Goal: Information Seeking & Learning: Learn about a topic

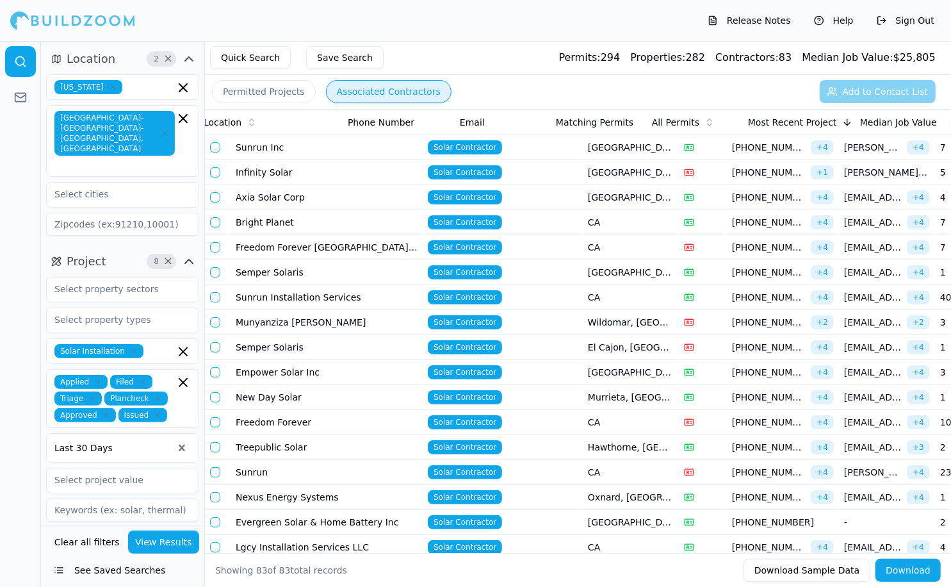
scroll to position [0, 384]
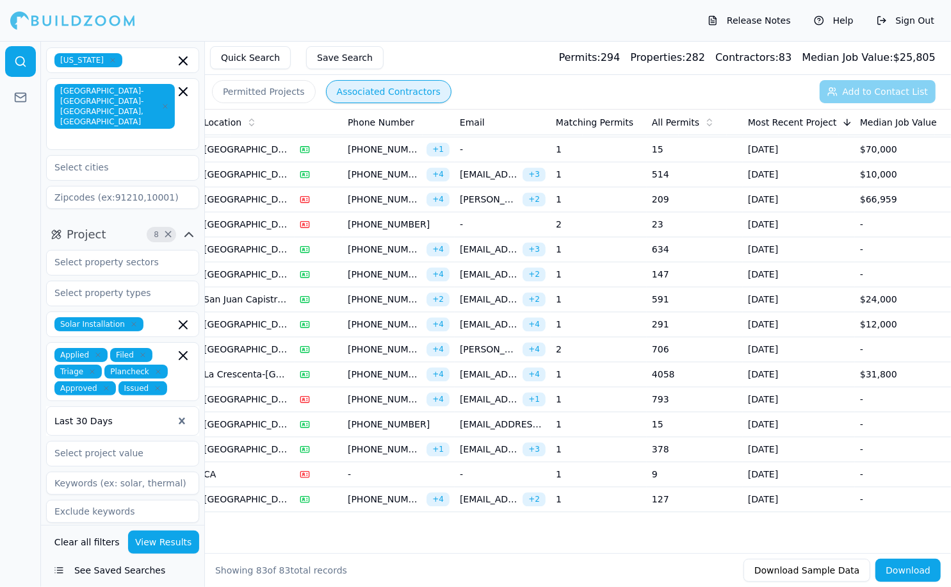
click at [183, 317] on icon "button" at bounding box center [182, 324] width 15 height 15
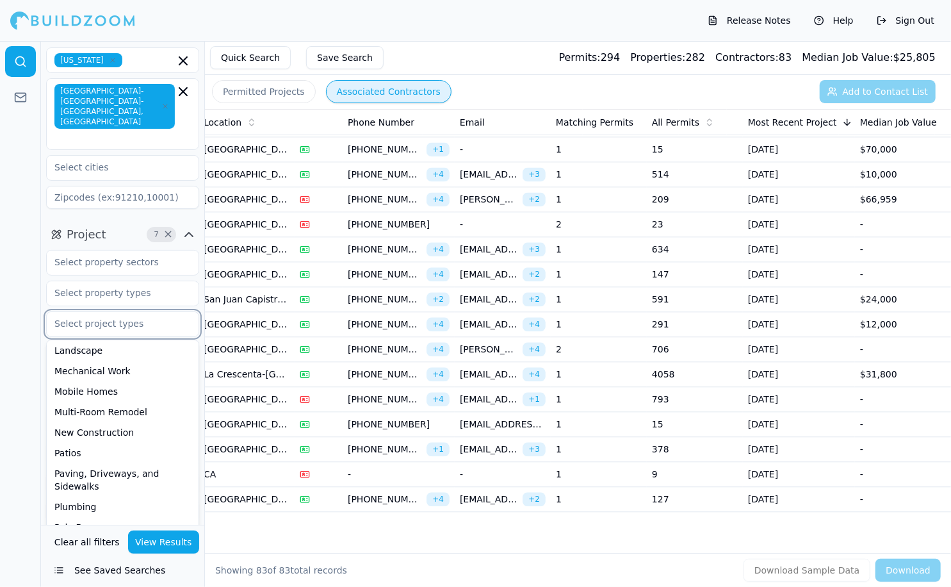
scroll to position [334, 0]
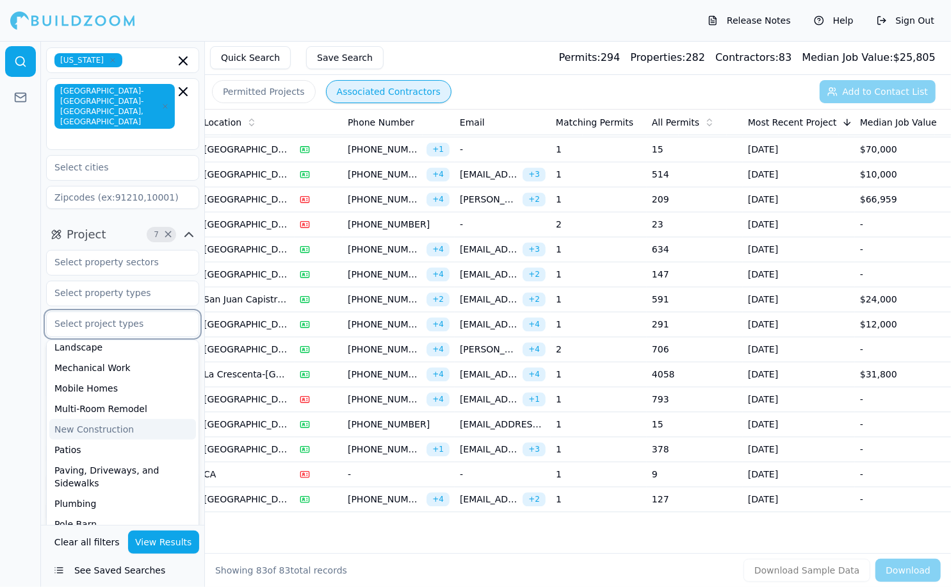
click at [115, 419] on div "New Construction" at bounding box center [122, 429] width 147 height 20
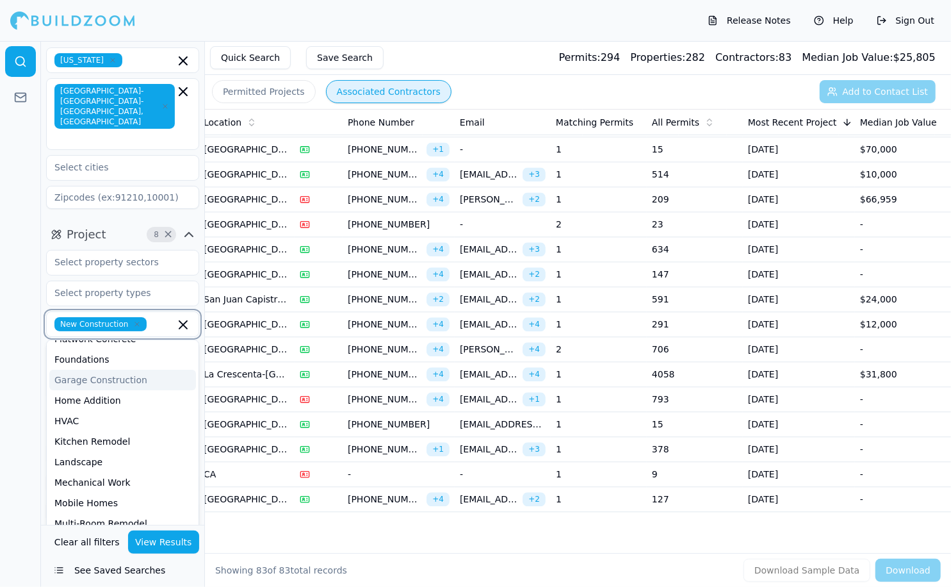
scroll to position [223, 0]
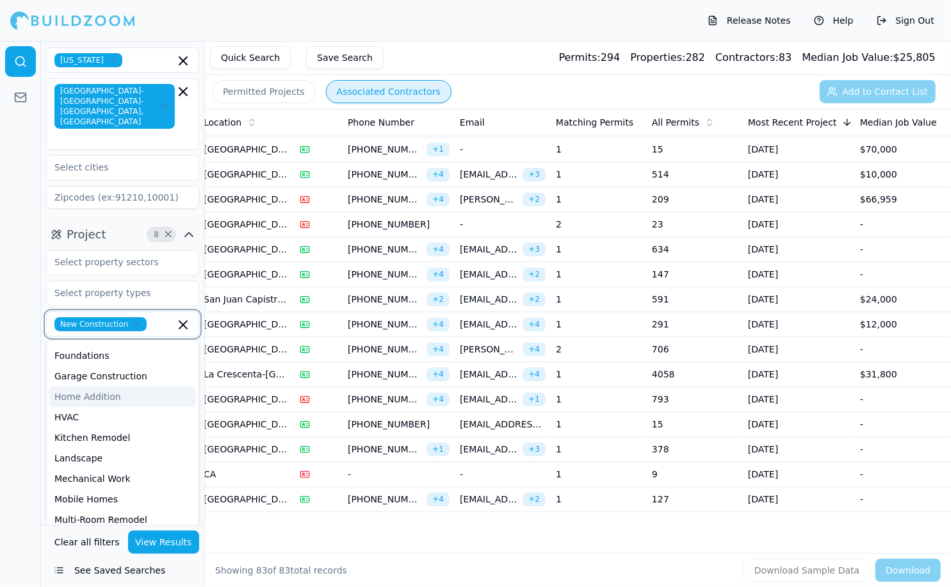
click at [111, 386] on div "Home Addition" at bounding box center [122, 396] width 147 height 20
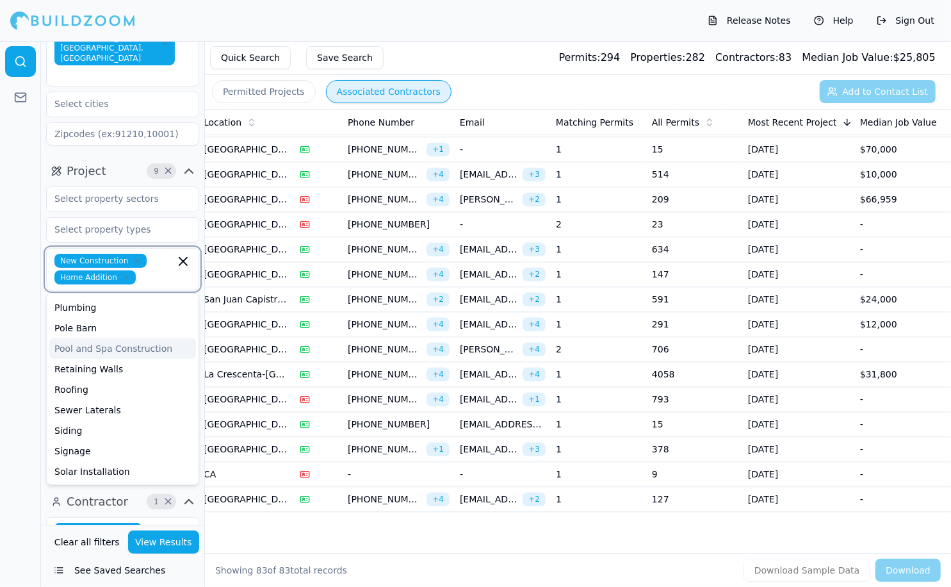
scroll to position [99, 0]
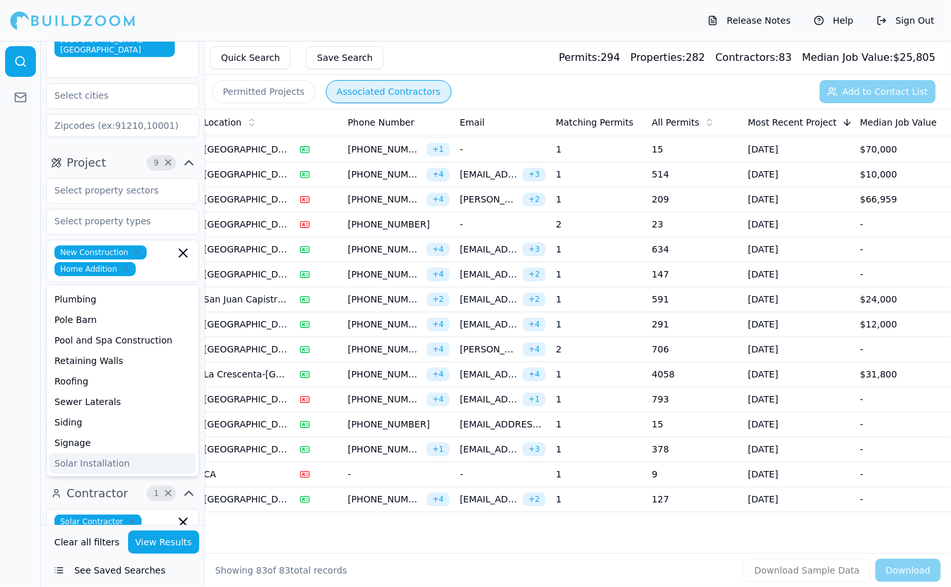
click at [154, 544] on button "View Results" at bounding box center [164, 541] width 72 height 23
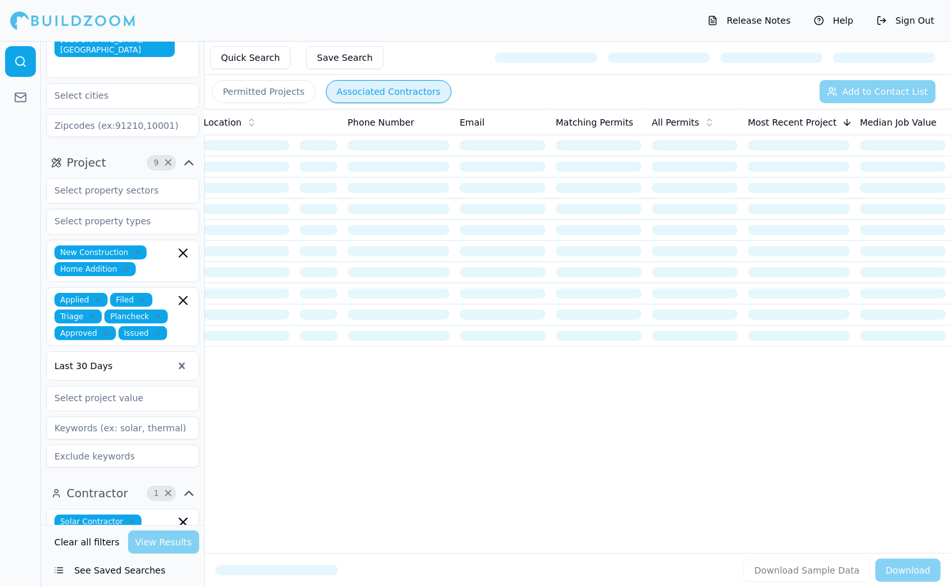
scroll to position [0, 0]
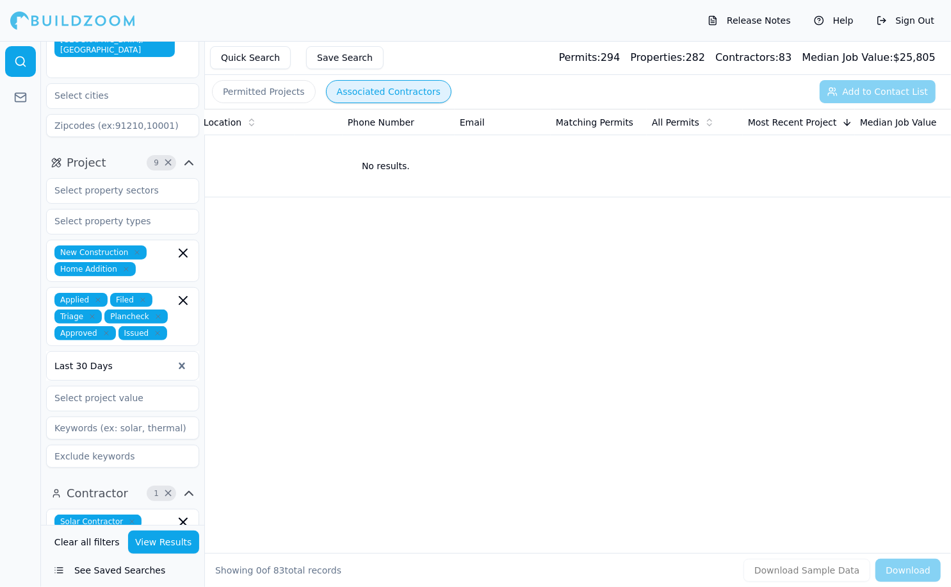
click at [183, 514] on icon "button" at bounding box center [182, 521] width 15 height 15
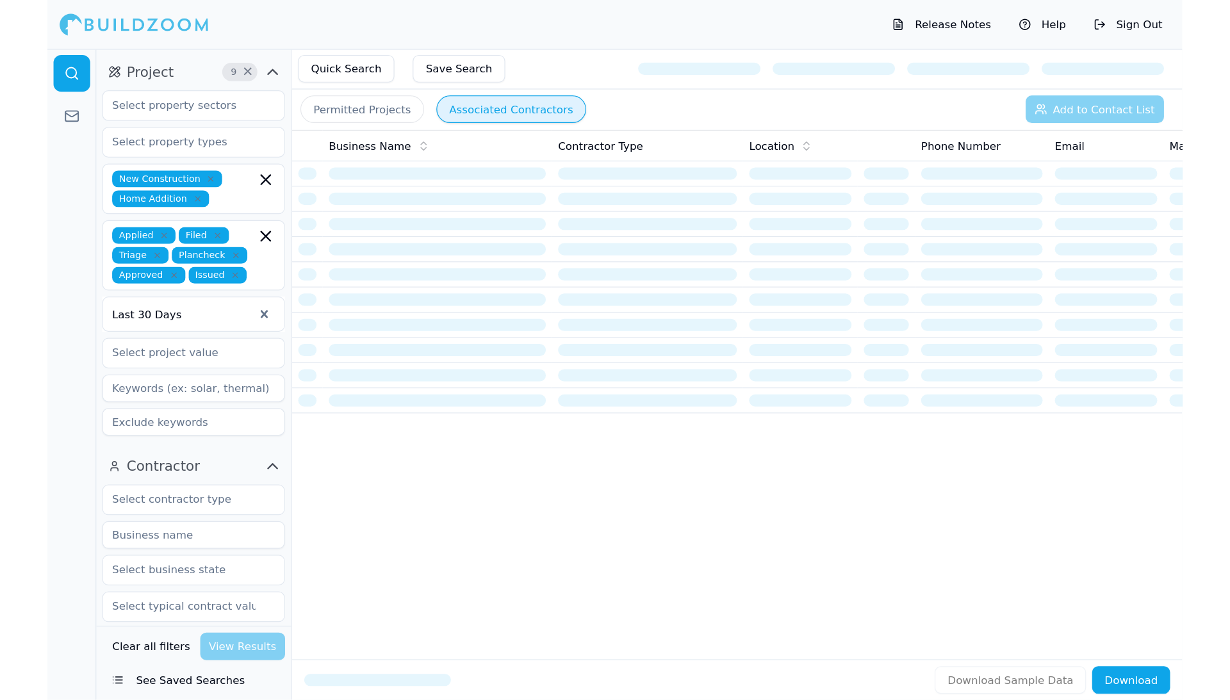
scroll to position [211, 0]
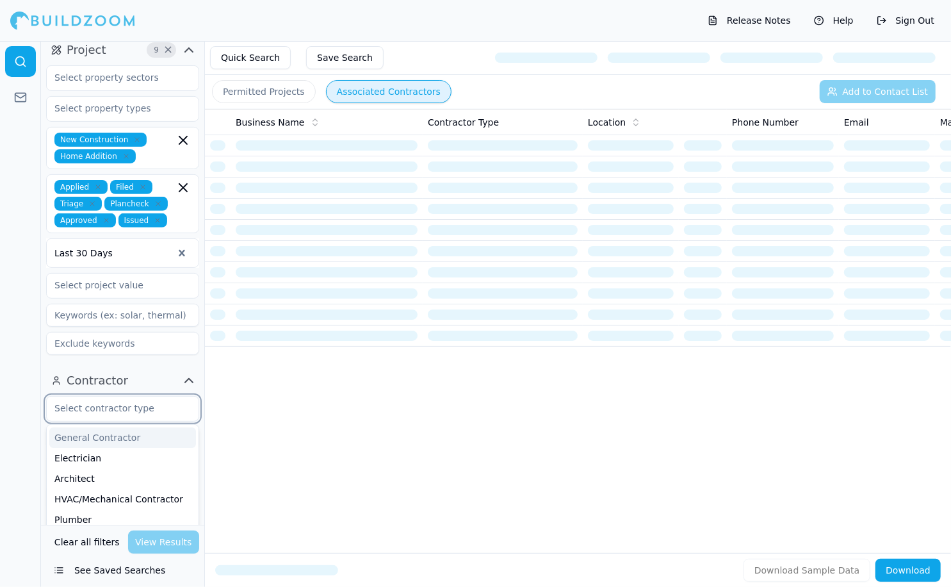
click at [137, 396] on input "text" at bounding box center [115, 407] width 136 height 23
click at [109, 427] on div "General Contractor" at bounding box center [122, 437] width 147 height 20
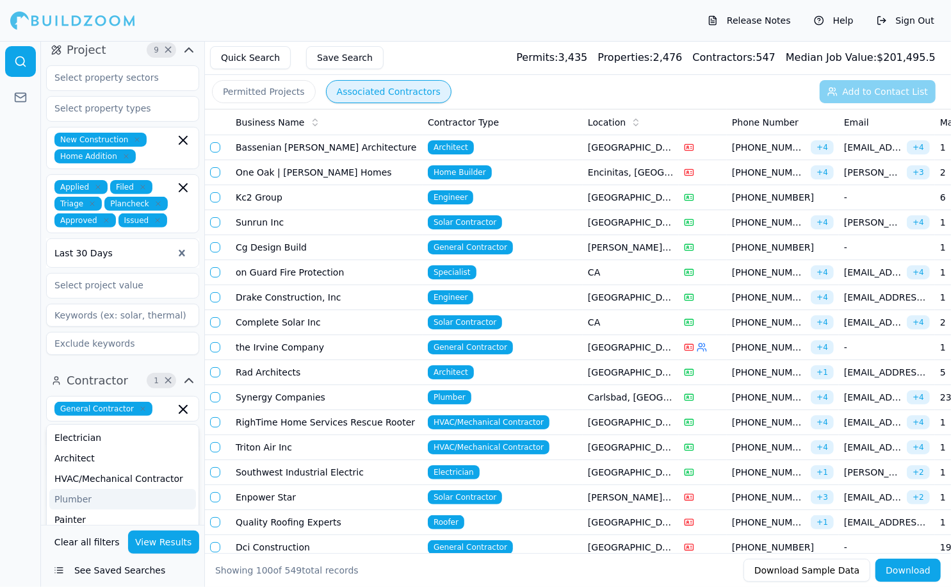
click at [159, 544] on button "View Results" at bounding box center [164, 541] width 72 height 23
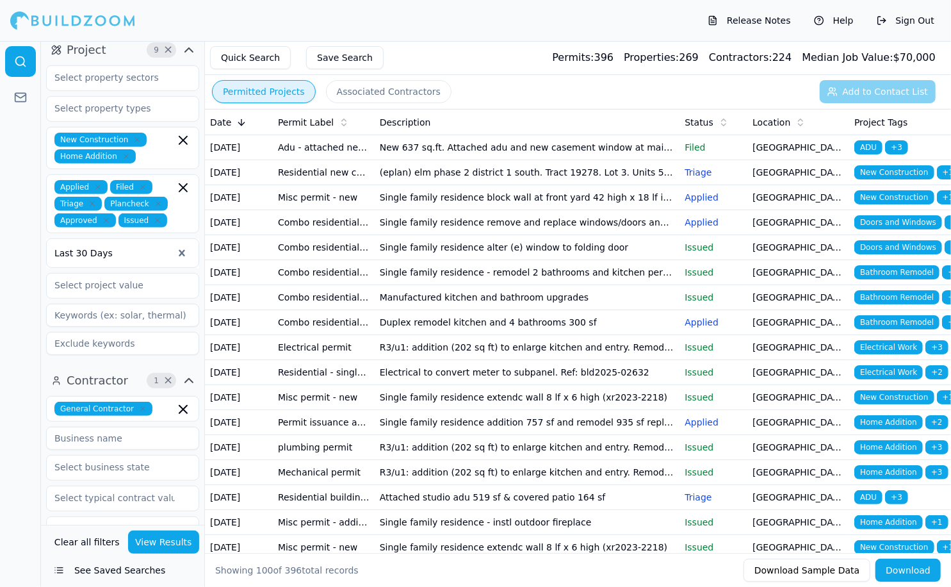
click at [278, 87] on button "Permitted Projects" at bounding box center [264, 91] width 104 height 23
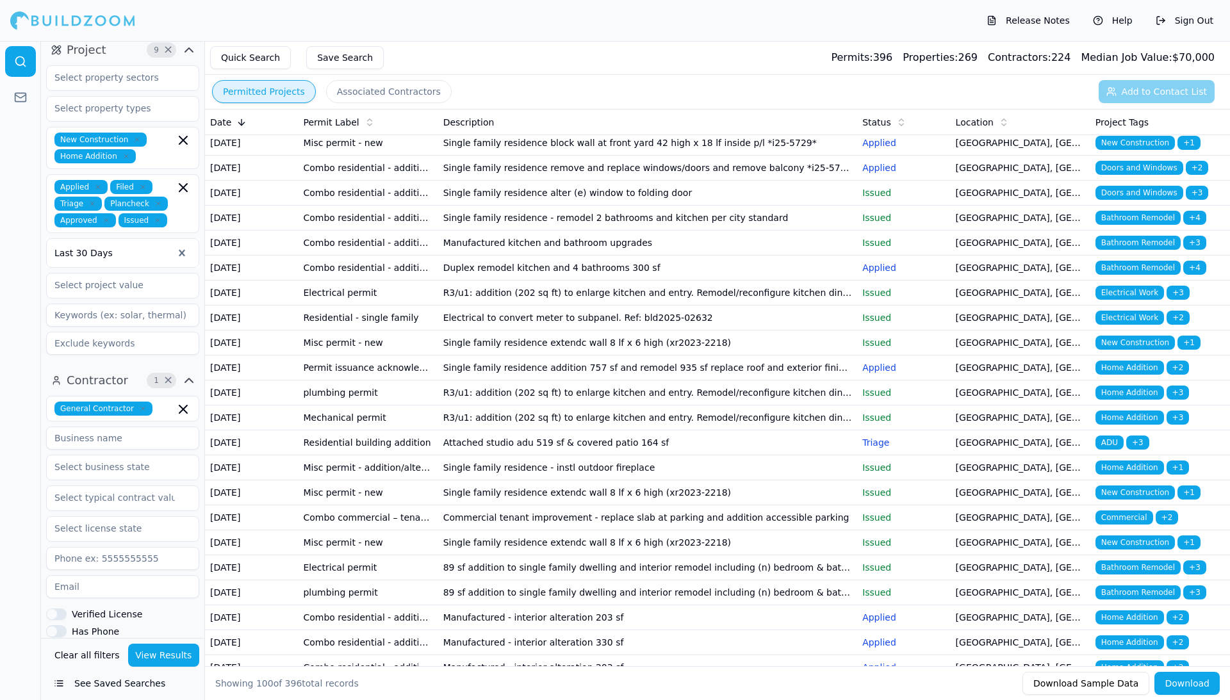
scroll to position [55, 0]
click at [95, 304] on input at bounding box center [122, 315] width 153 height 23
click at [155, 586] on button "View Results" at bounding box center [164, 655] width 72 height 23
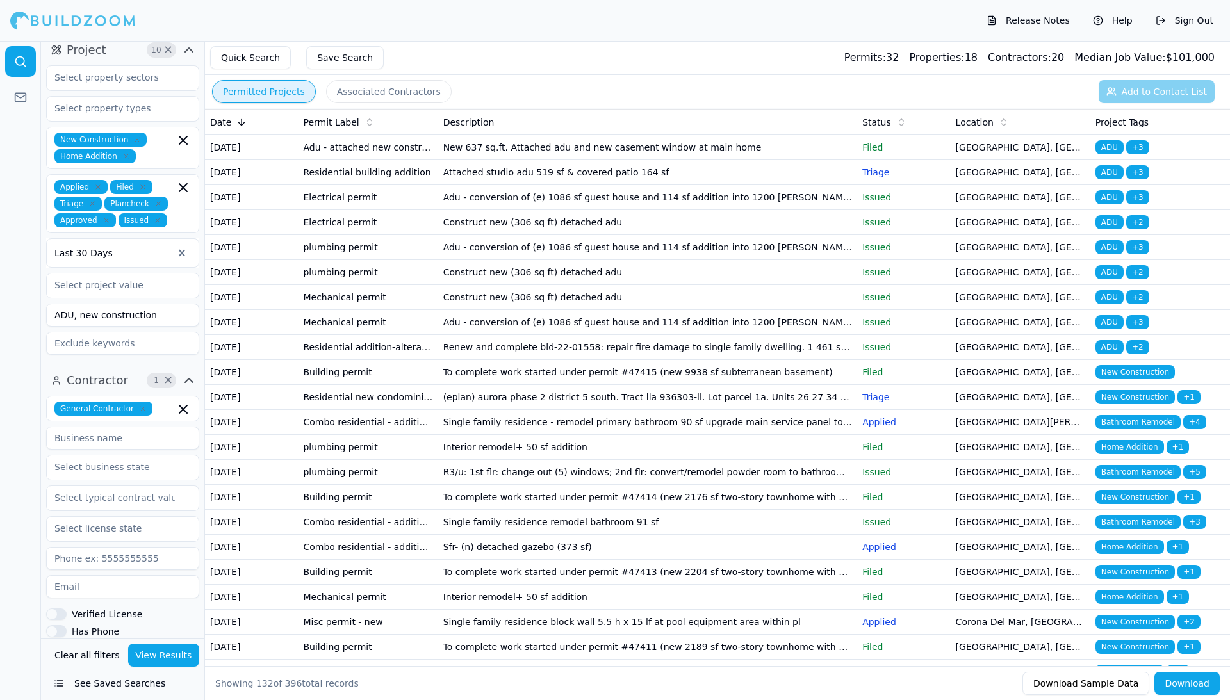
click at [469, 235] on td "Construct new (306 sq ft) detached adu" at bounding box center [647, 222] width 419 height 25
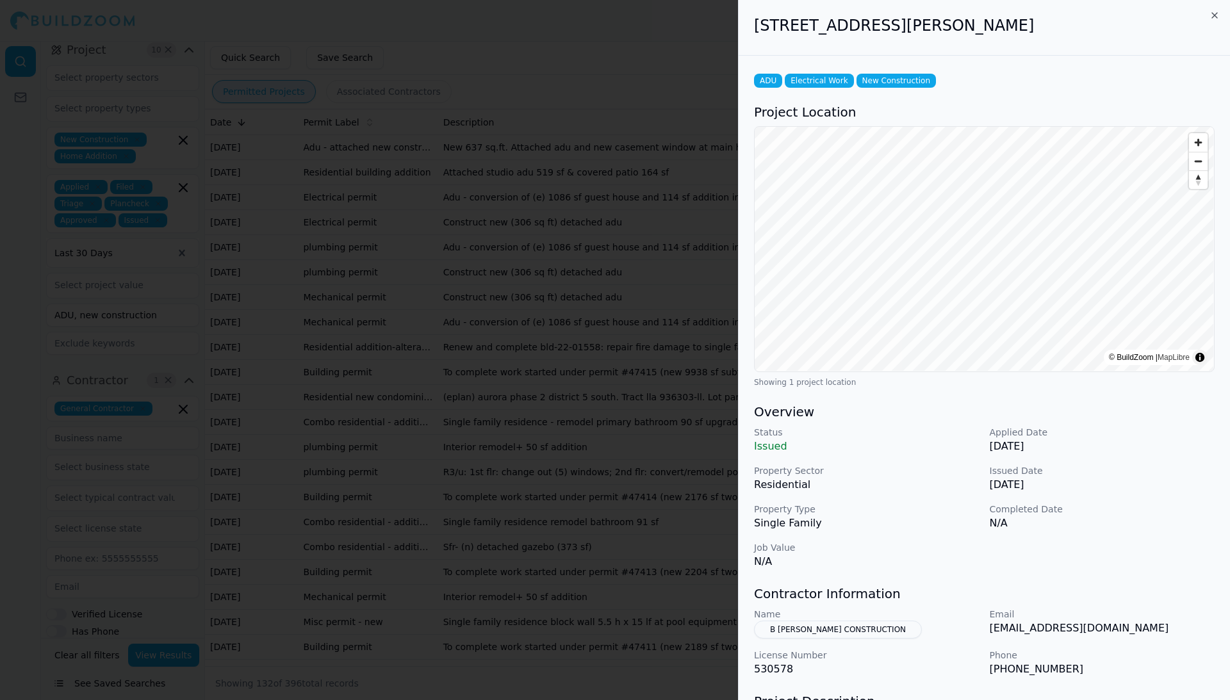
click at [950, 16] on icon "button" at bounding box center [1214, 15] width 10 height 10
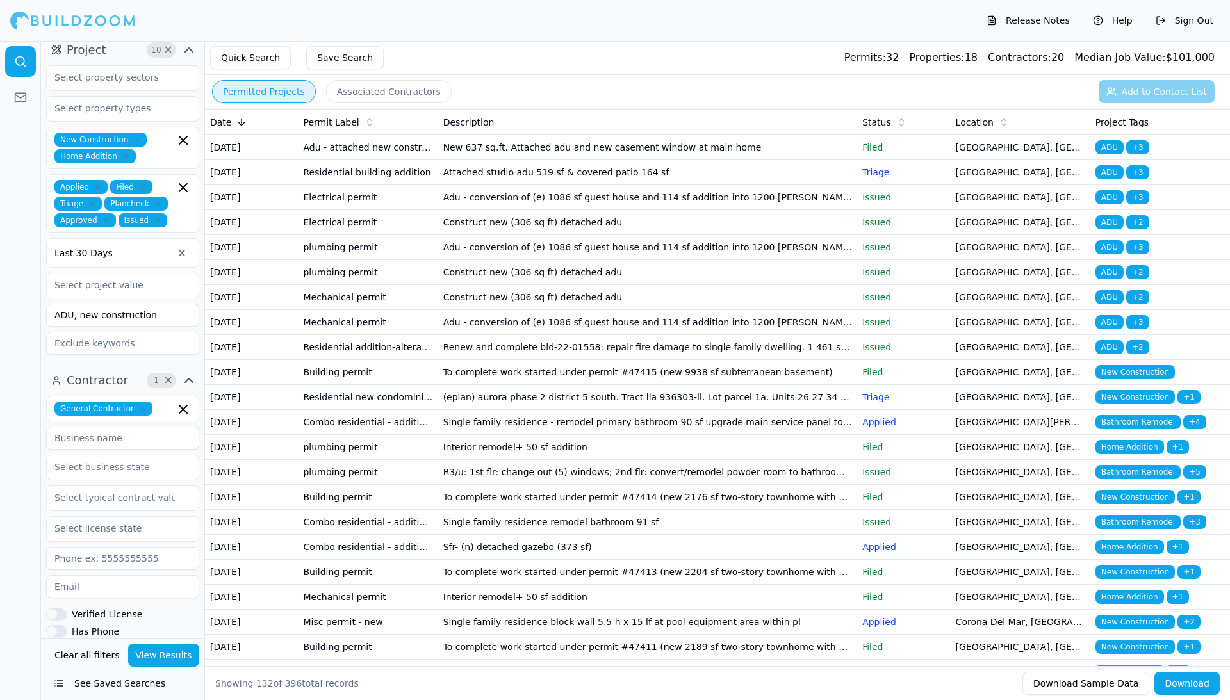
click at [644, 185] on td "Attached studio adu 519 sf & covered patio 164 sf" at bounding box center [647, 172] width 419 height 25
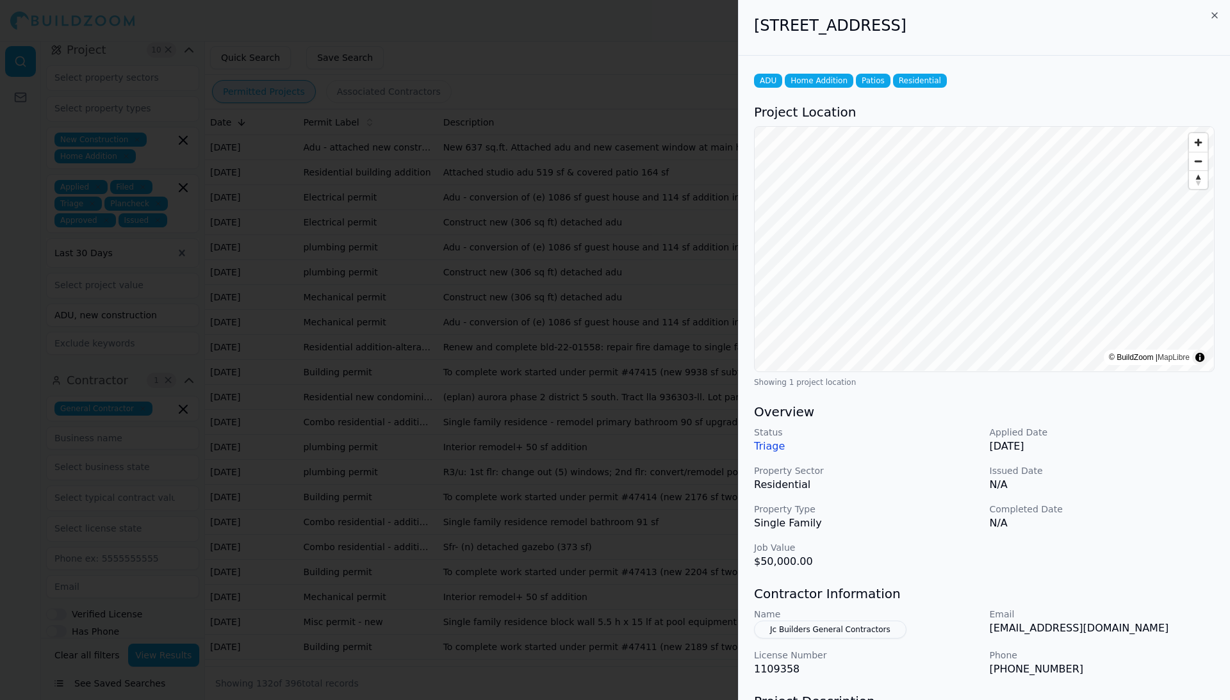
click at [950, 14] on icon "button" at bounding box center [1214, 15] width 10 height 10
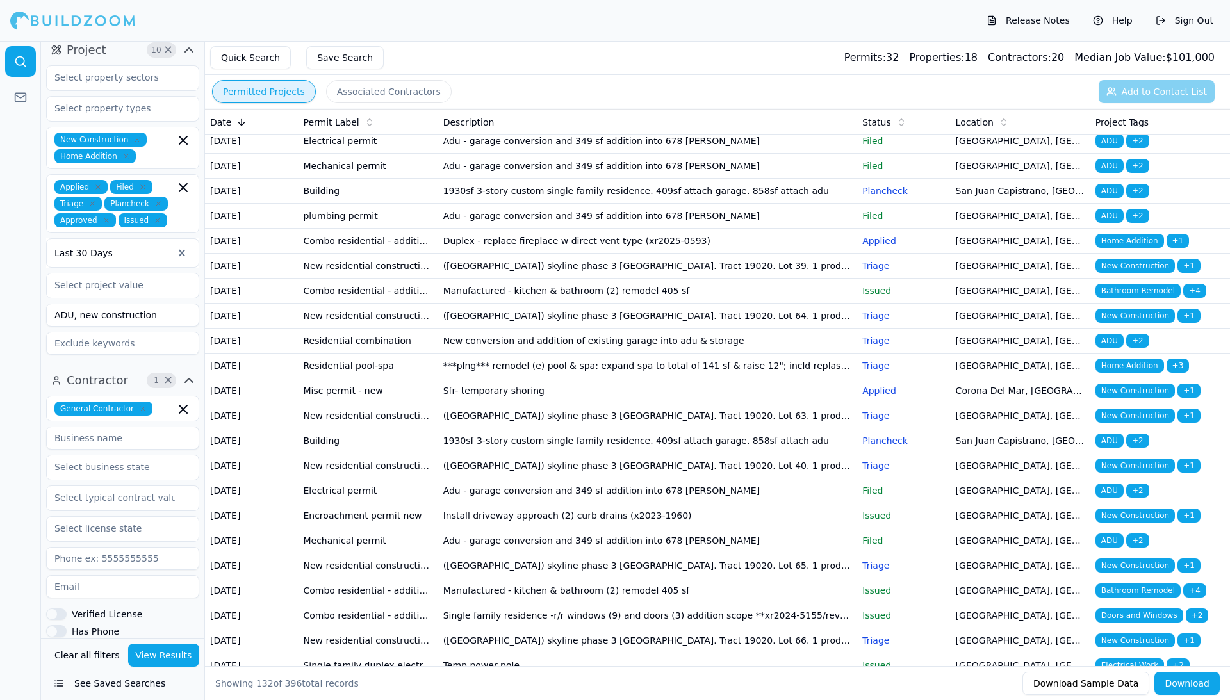
scroll to position [931, 0]
click at [169, 304] on input "ADU, new construction" at bounding box center [122, 315] width 153 height 23
type input "ADU, new contruction"
click at [168, 586] on button "View Results" at bounding box center [164, 655] width 72 height 23
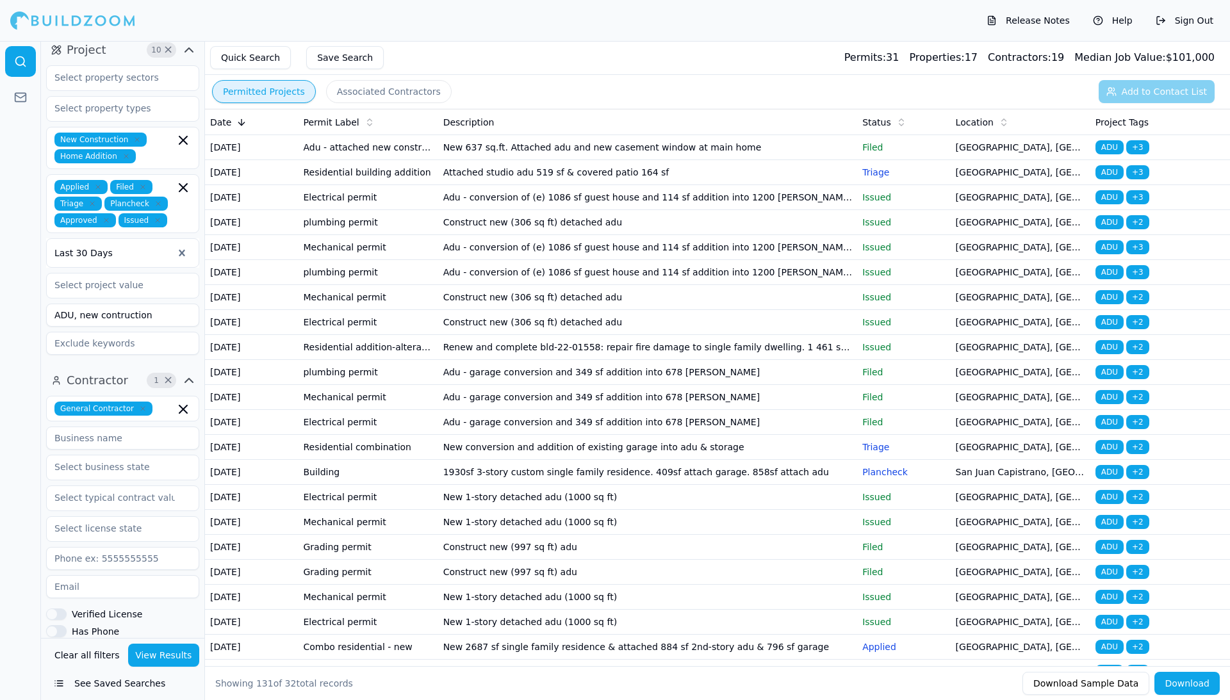
drag, startPoint x: 152, startPoint y: 301, endPoint x: 38, endPoint y: 298, distance: 114.0
click at [38, 298] on div "Location 2 × [US_STATE] [GEOGRAPHIC_DATA]-[GEOGRAPHIC_DATA]-[GEOGRAPHIC_DATA], …" at bounding box center [615, 370] width 1230 height 659
click at [160, 586] on button "View Results" at bounding box center [164, 655] width 72 height 23
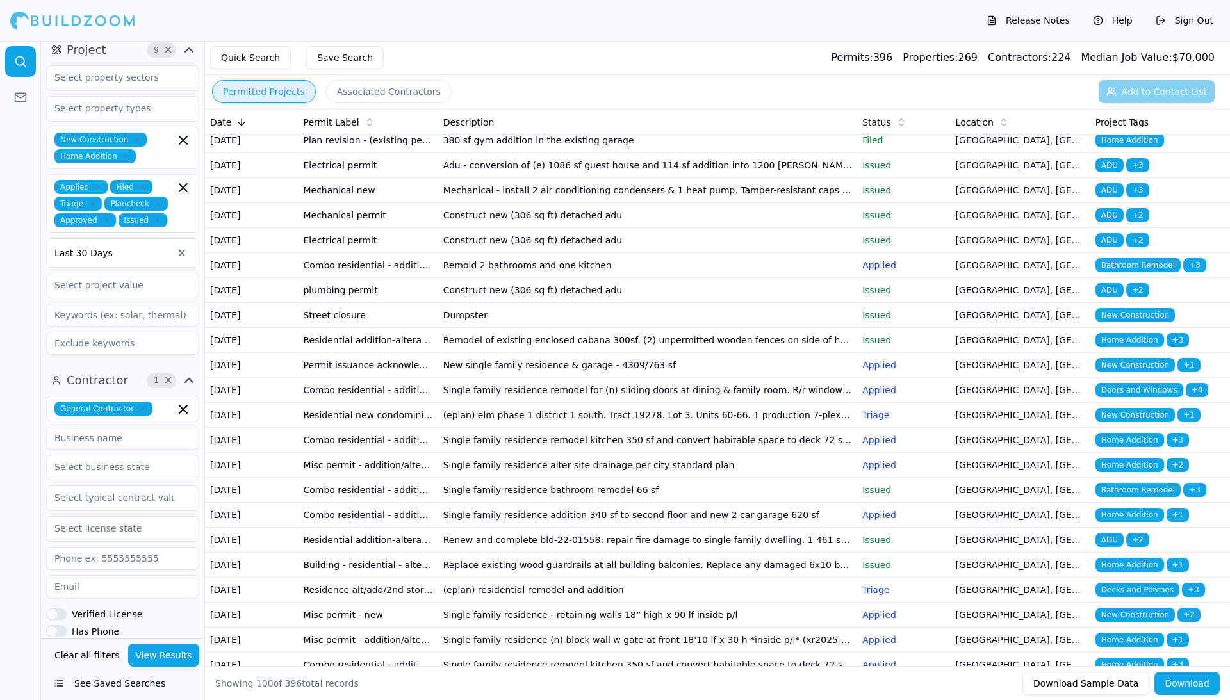
scroll to position [1778, 0]
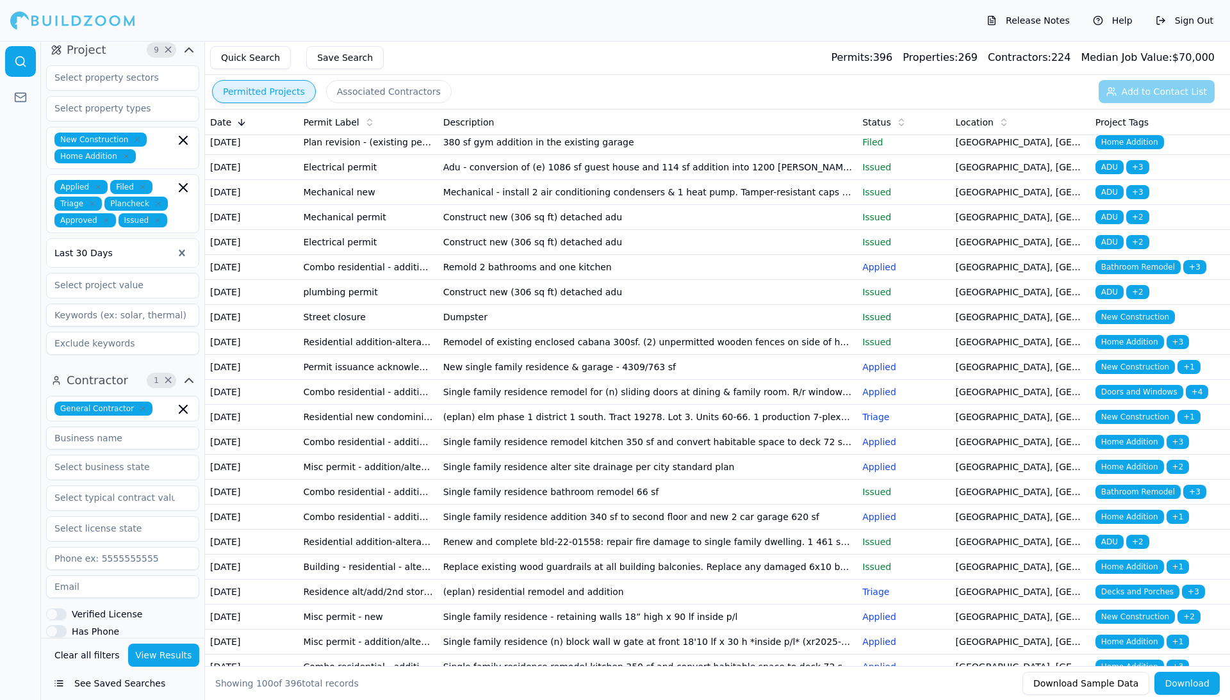
click at [183, 405] on icon "button" at bounding box center [183, 409] width 8 height 8
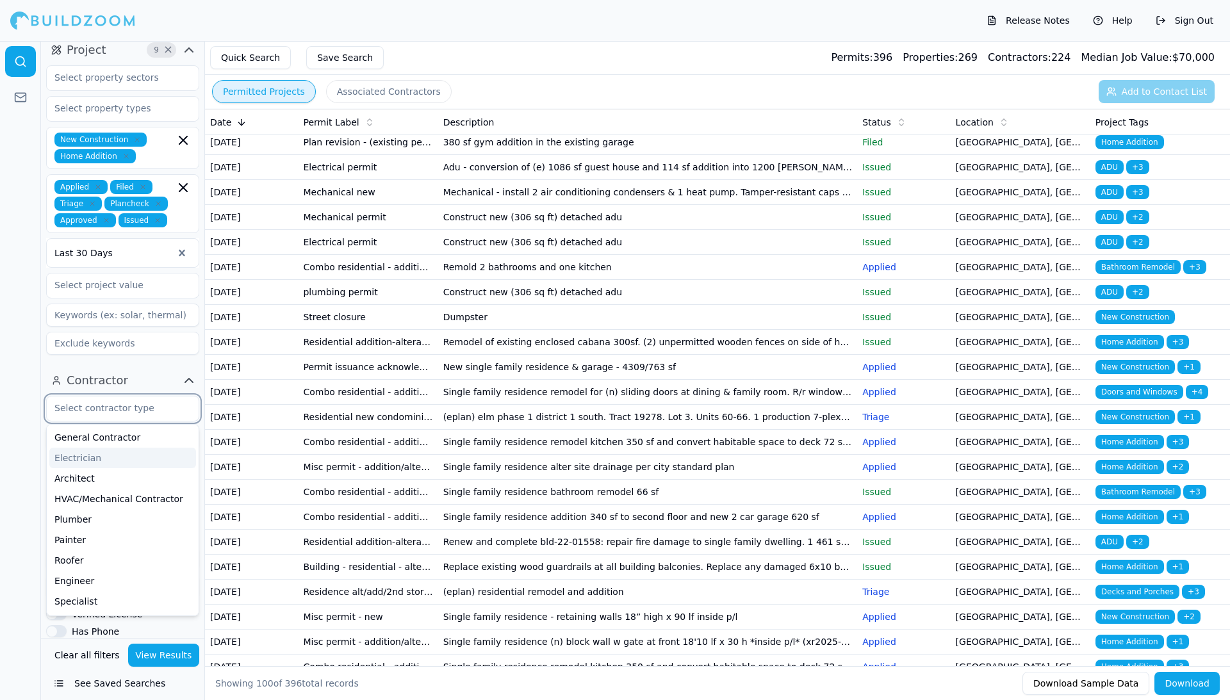
click at [73, 448] on div "Electrician" at bounding box center [122, 458] width 147 height 20
click at [158, 586] on button "View Results" at bounding box center [164, 655] width 72 height 23
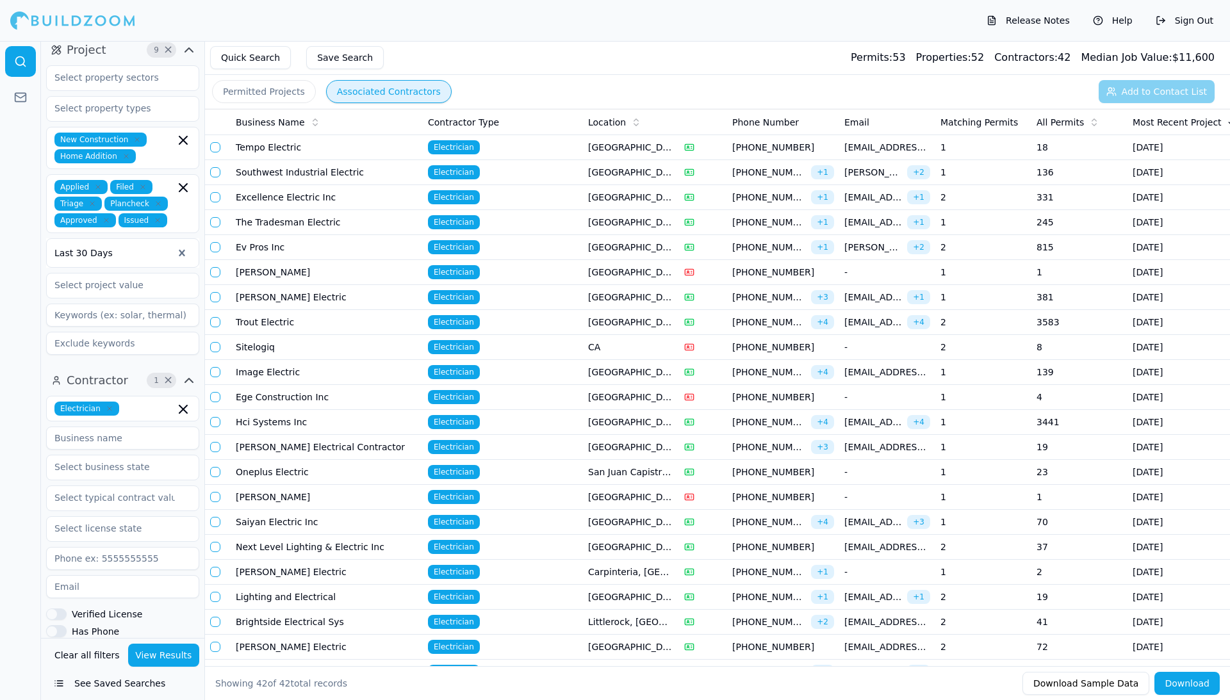
click at [401, 88] on button "Associated Contractors" at bounding box center [389, 91] width 126 height 23
click at [275, 146] on td "Tempo Electric" at bounding box center [327, 147] width 192 height 25
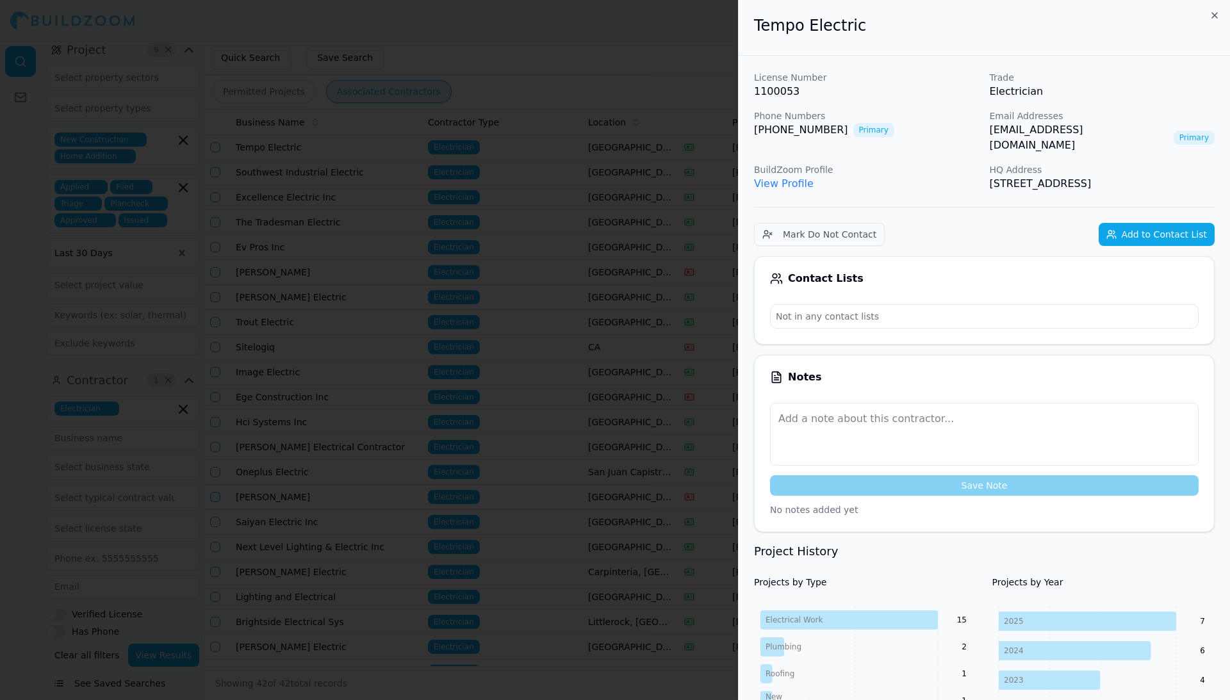
scroll to position [1, 0]
click at [590, 85] on div at bounding box center [615, 350] width 1230 height 700
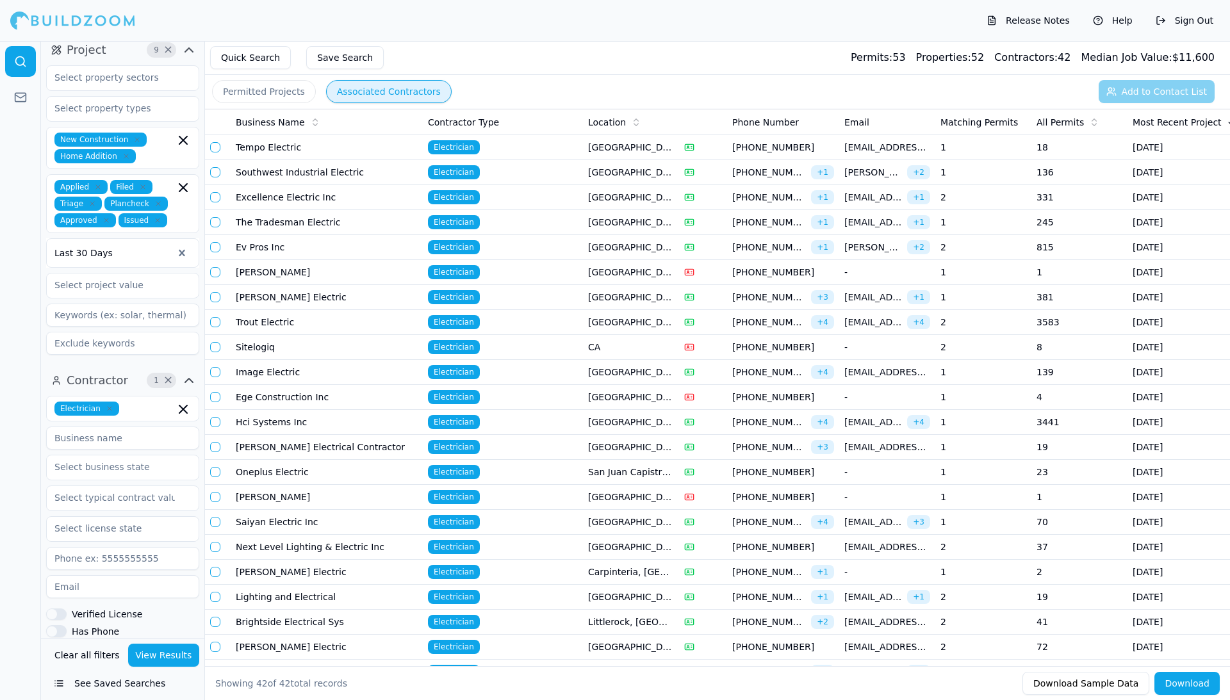
click at [279, 172] on td "Southwest Industrial Electric" at bounding box center [327, 172] width 192 height 25
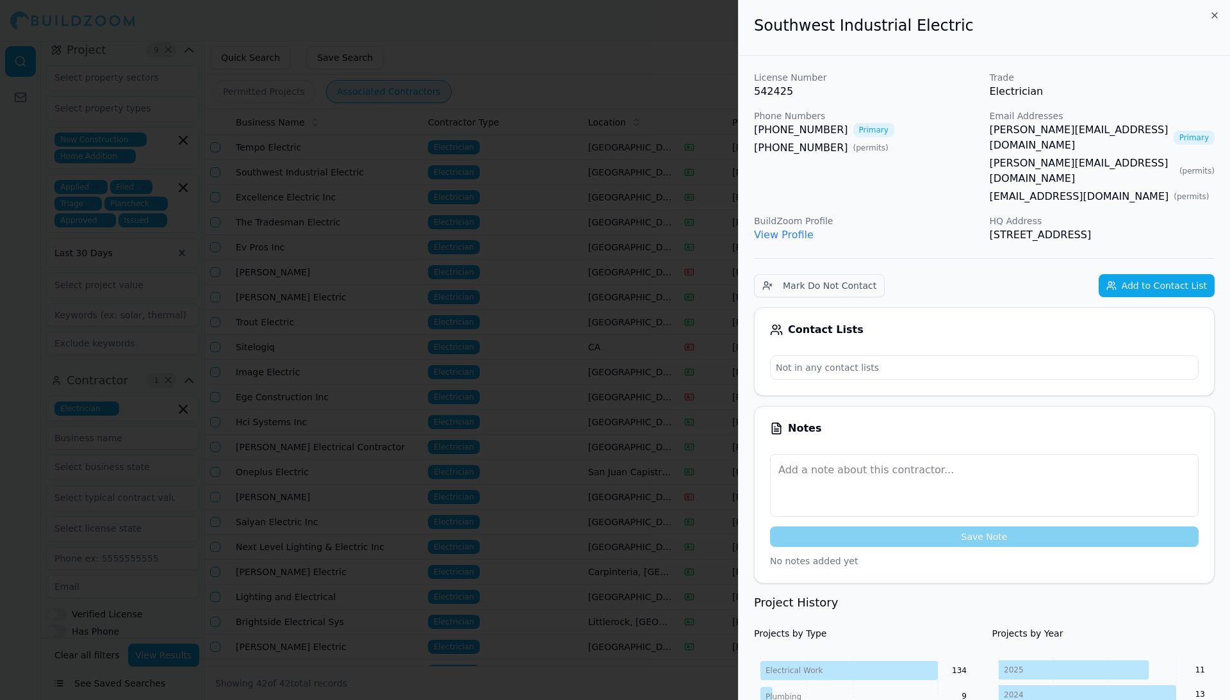
click at [950, 12] on icon "button" at bounding box center [1214, 15] width 10 height 10
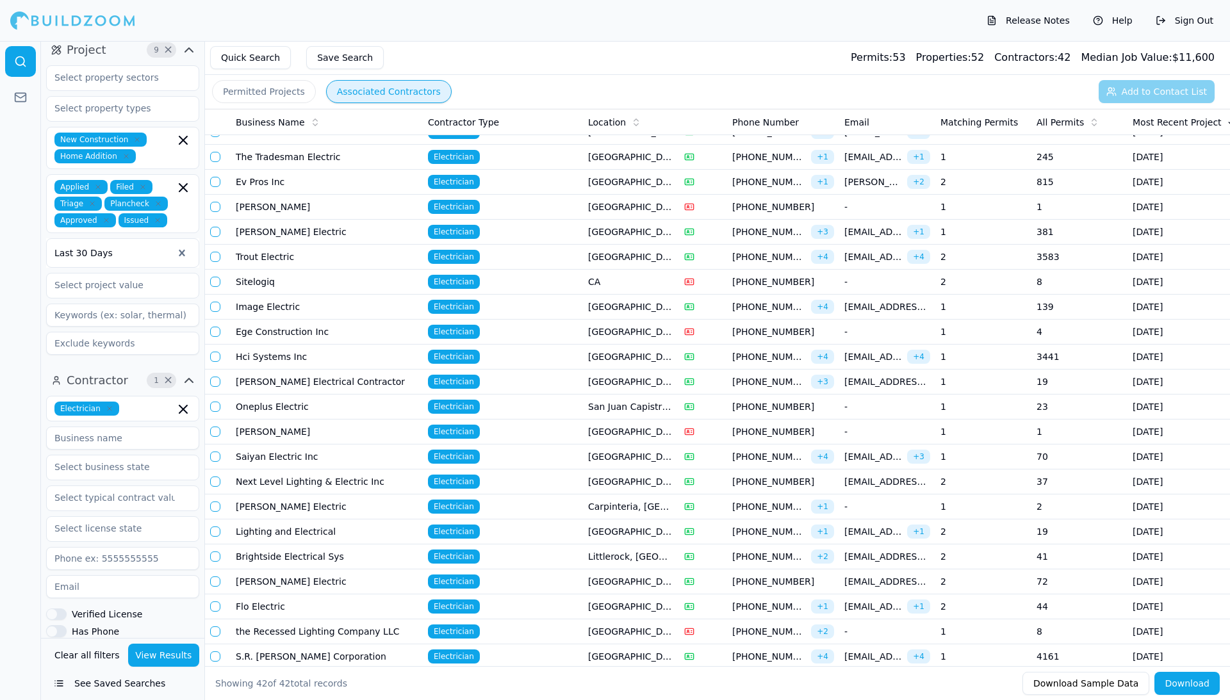
scroll to position [61, 0]
